Goal: Navigation & Orientation: Find specific page/section

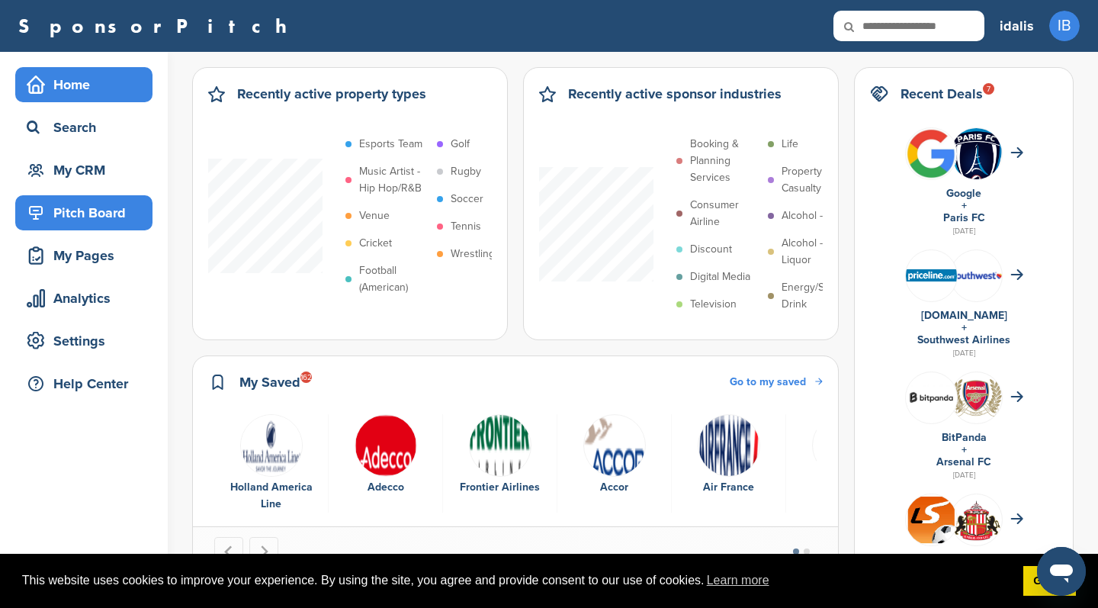
click at [122, 217] on div "Pitch Board" at bounding box center [88, 212] width 130 height 27
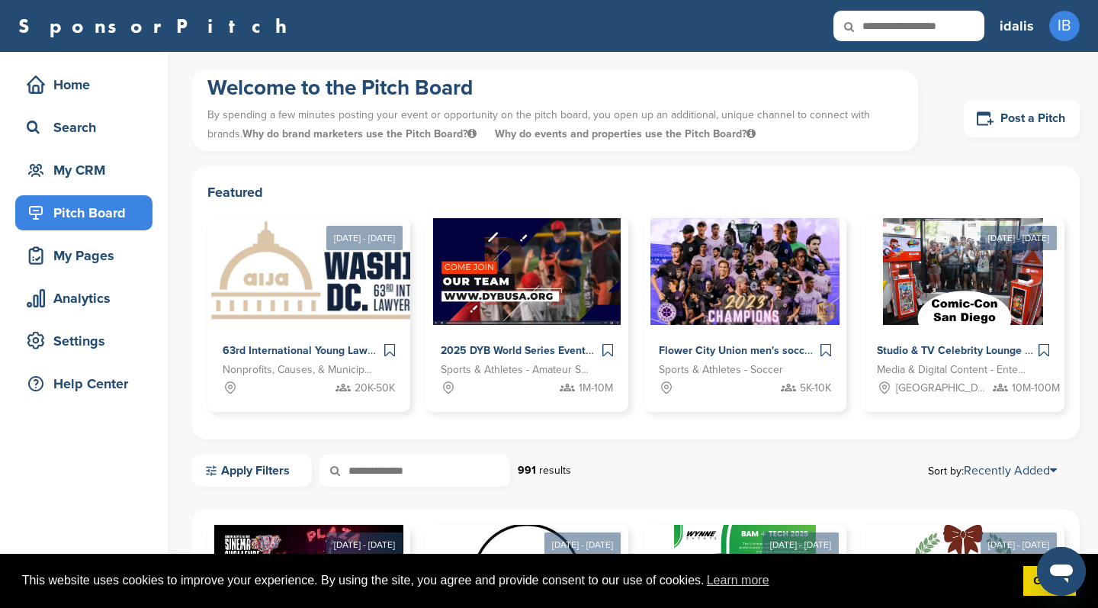
click at [88, 210] on div "Pitch Board" at bounding box center [88, 212] width 130 height 27
click at [87, 252] on div "My Pages" at bounding box center [88, 255] width 130 height 27
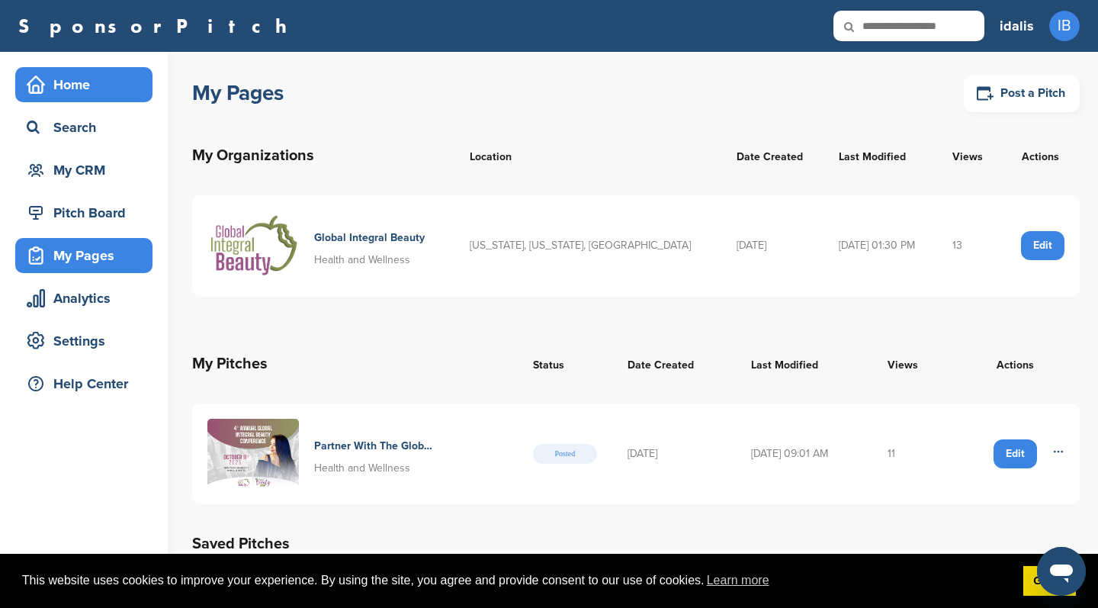
click at [77, 93] on div "Home" at bounding box center [88, 84] width 130 height 27
